Goal: Navigation & Orientation: Find specific page/section

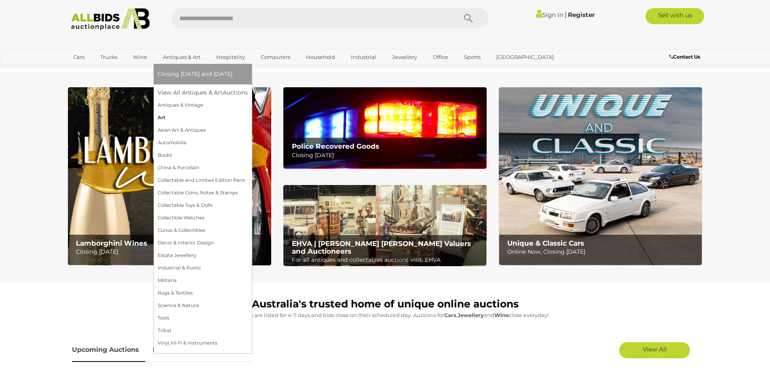
click at [190, 115] on link "Art" at bounding box center [203, 118] width 90 height 13
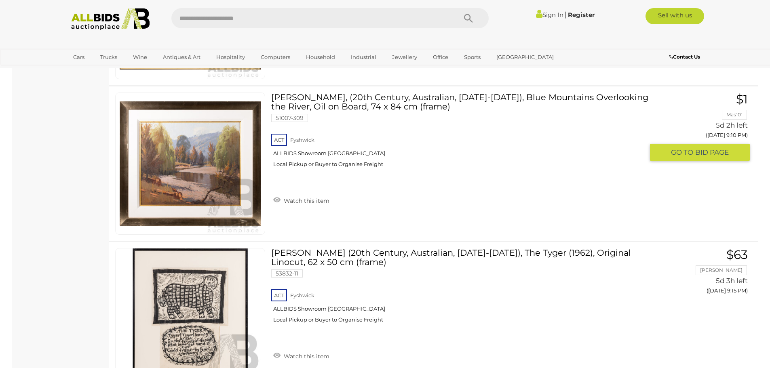
scroll to position [5970, 0]
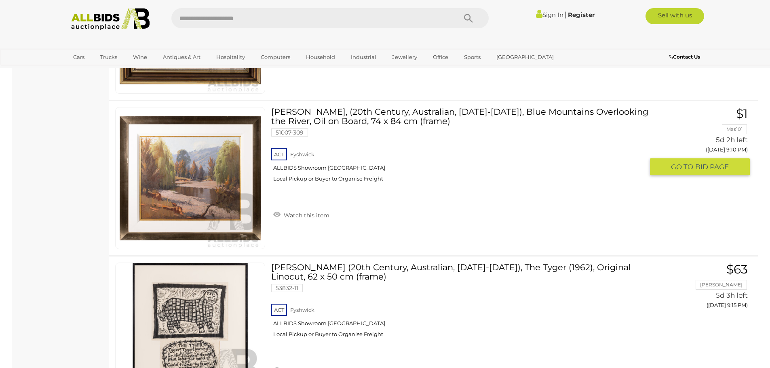
click at [359, 115] on link "Dixon Copes, (20th Century, Australian, 1914-2002), Blue Mountains Overlooking …" at bounding box center [460, 147] width 366 height 81
